Goal: Task Accomplishment & Management: Manage account settings

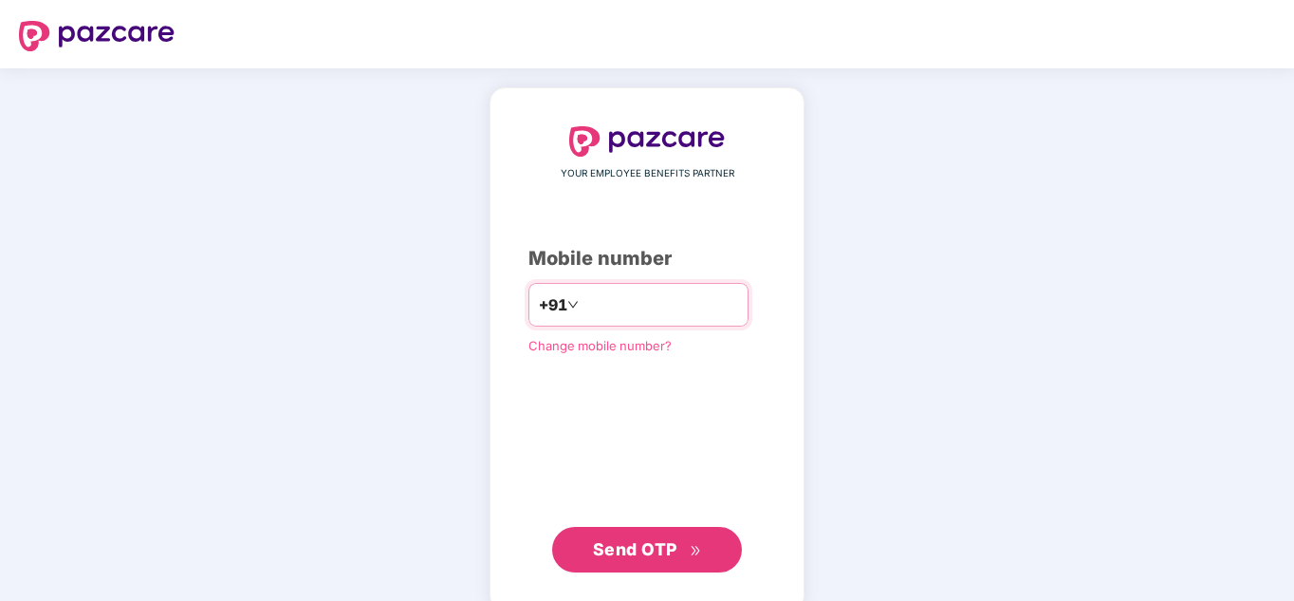
type input "**********"
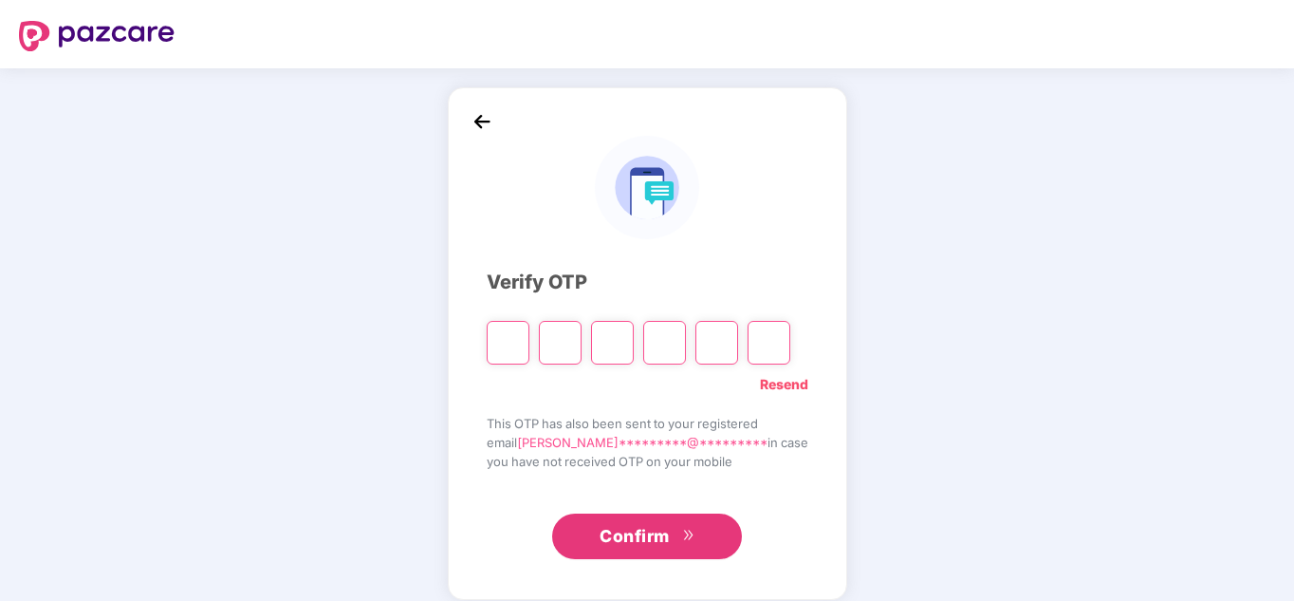
type input "*"
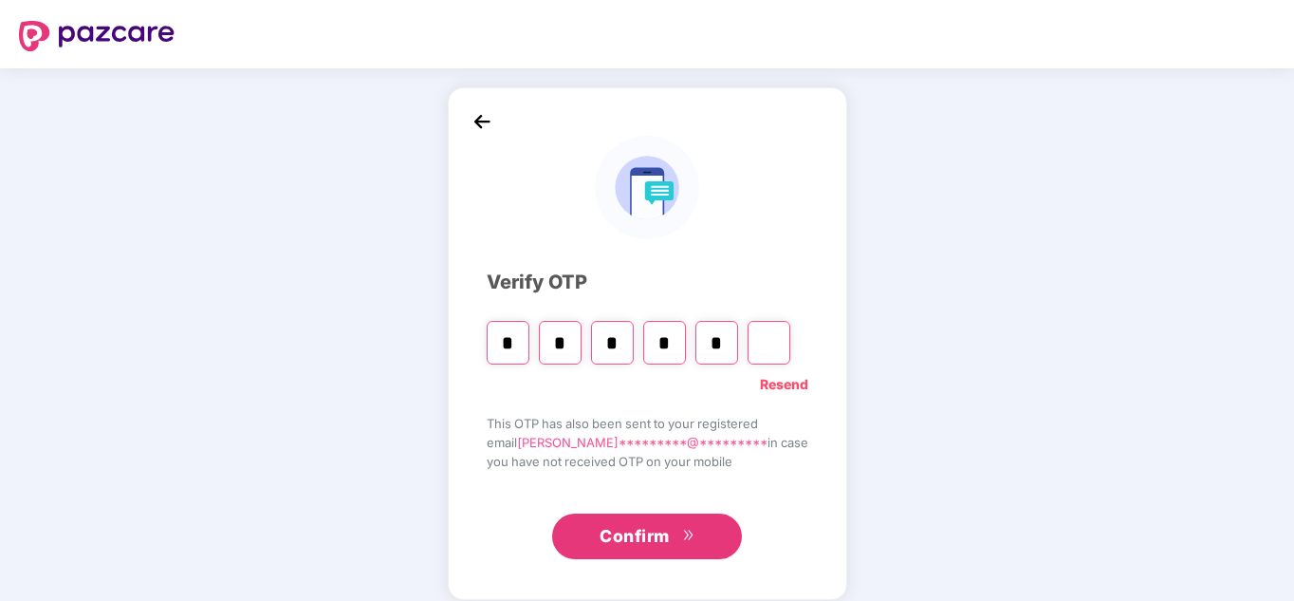
type input "*"
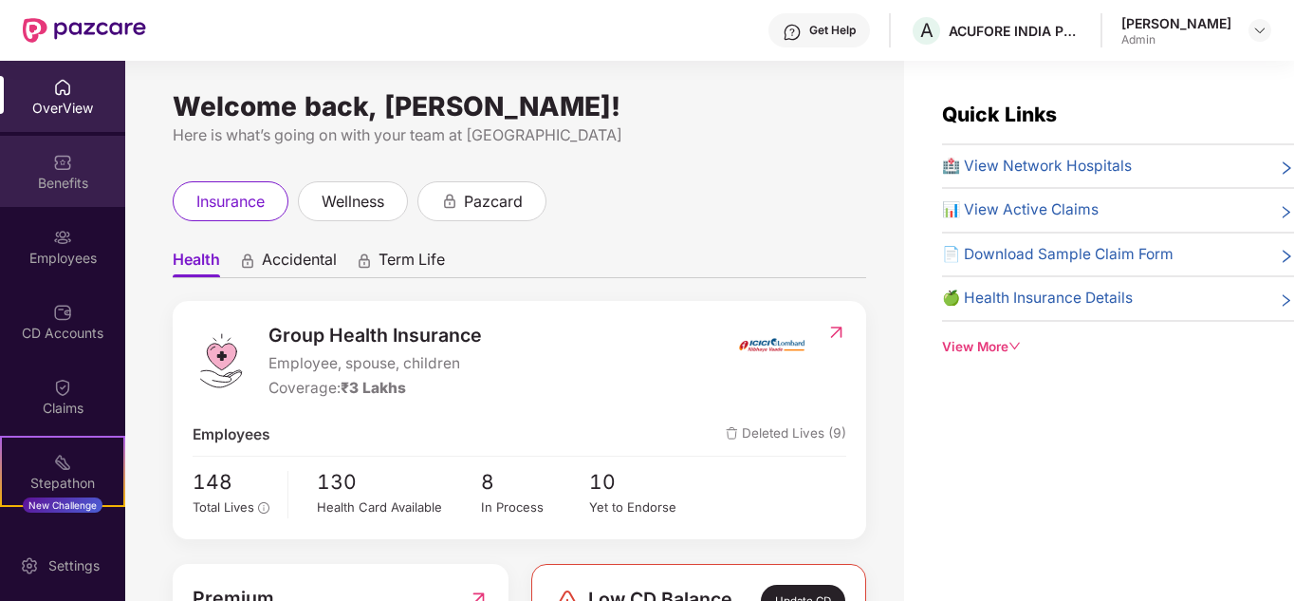
click at [83, 163] on div "Benefits" at bounding box center [62, 171] width 125 height 71
